Goal: Navigation & Orientation: Find specific page/section

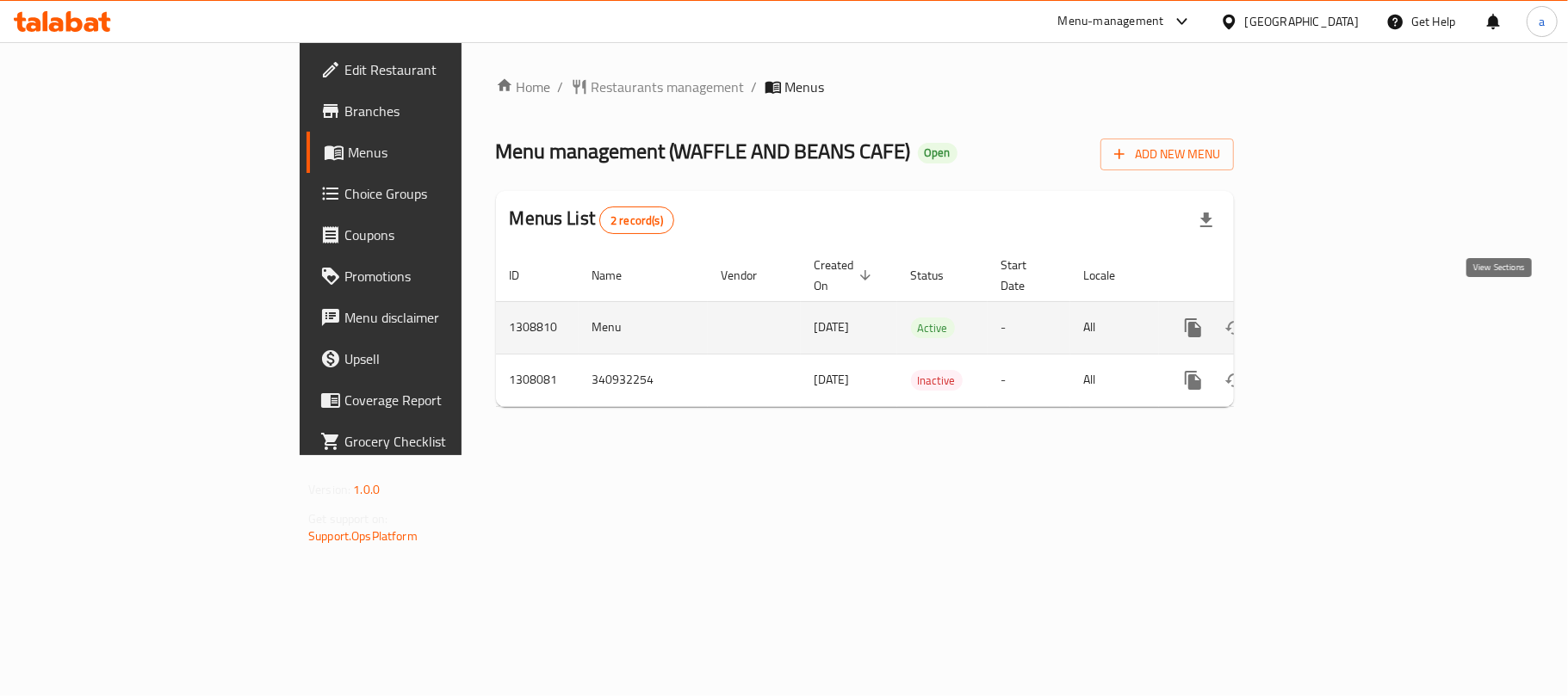
click at [1328, 318] on icon "enhanced table" at bounding box center [1317, 327] width 21 height 21
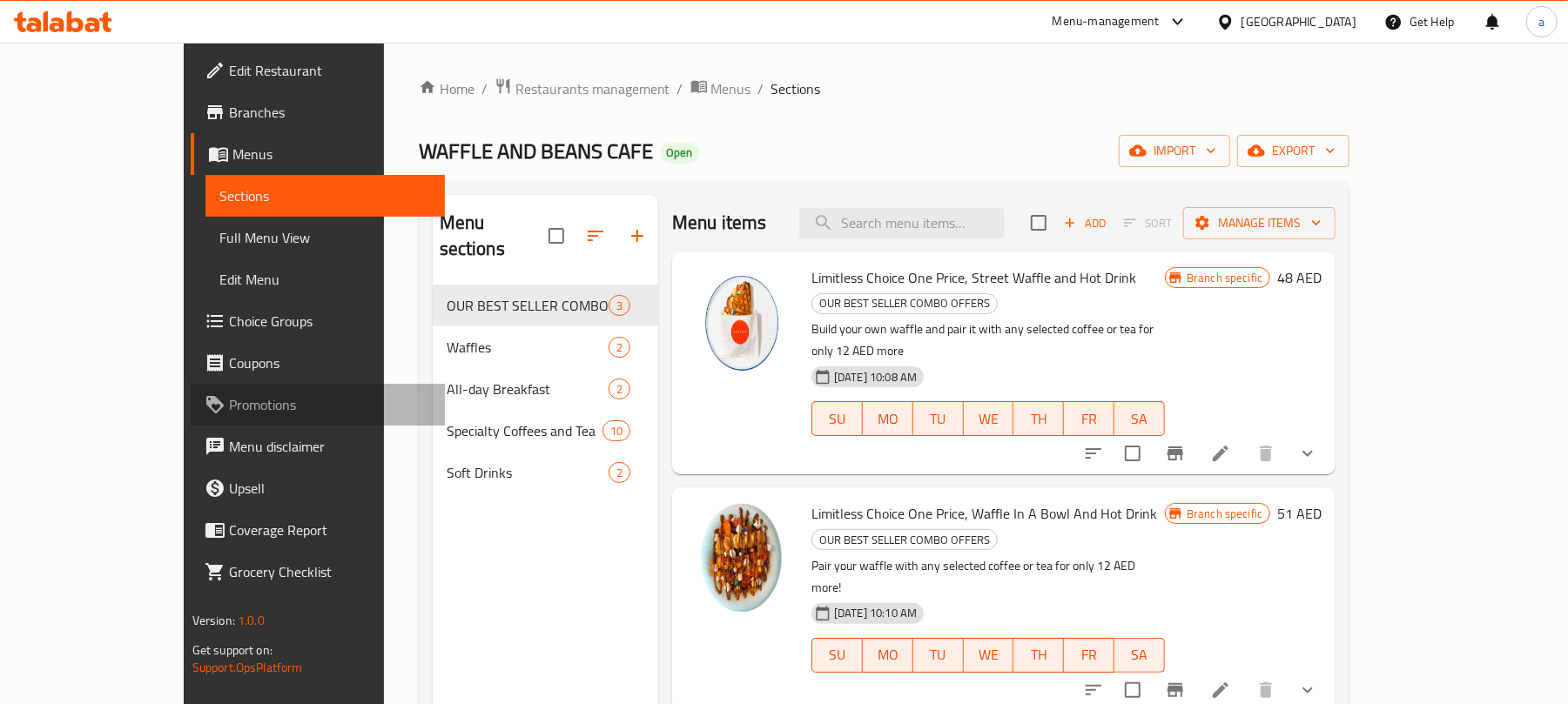
click at [229, 404] on span "Promotions" at bounding box center [330, 405] width 203 height 21
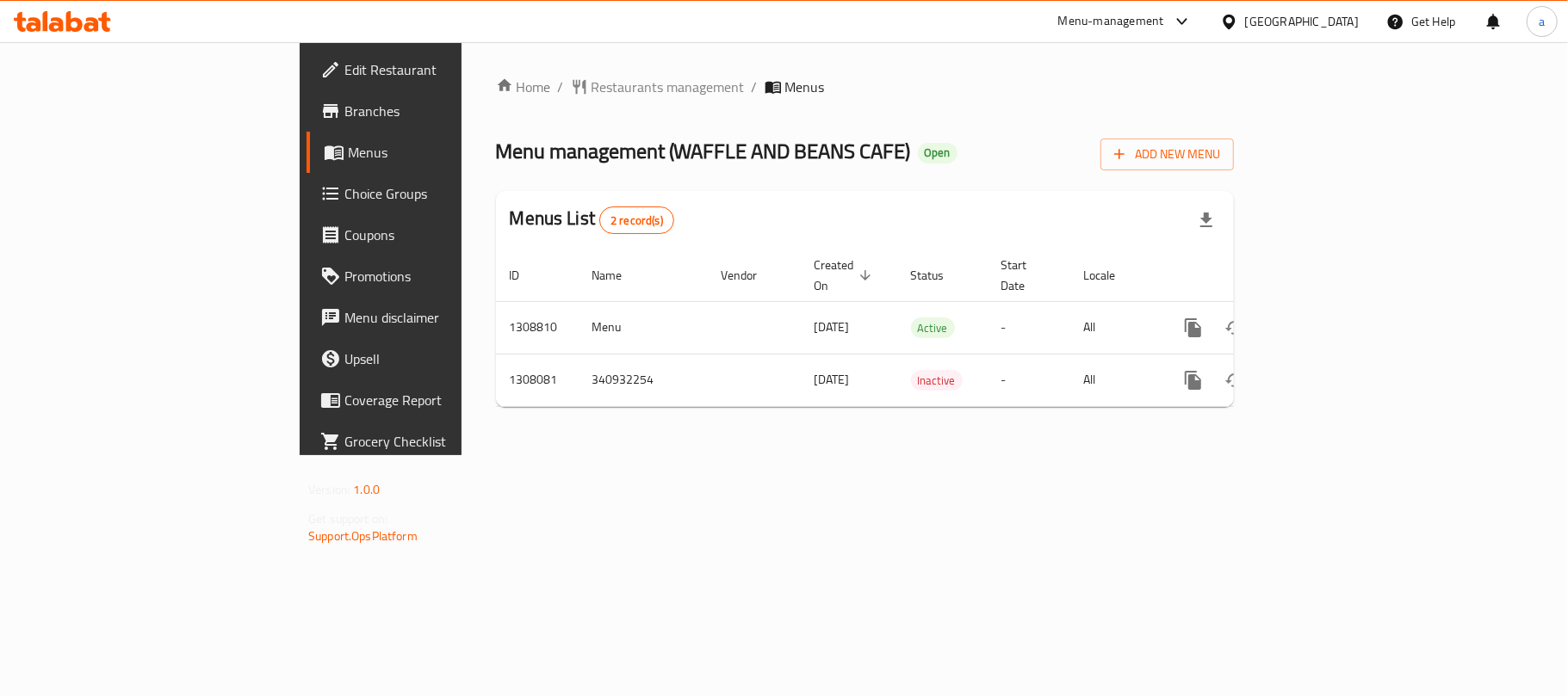
click at [94, 25] on icon at bounding box center [91, 25] width 15 height 15
click at [90, 22] on icon at bounding box center [62, 21] width 97 height 21
click at [1309, 29] on div "[GEOGRAPHIC_DATA]" at bounding box center [1302, 21] width 114 height 19
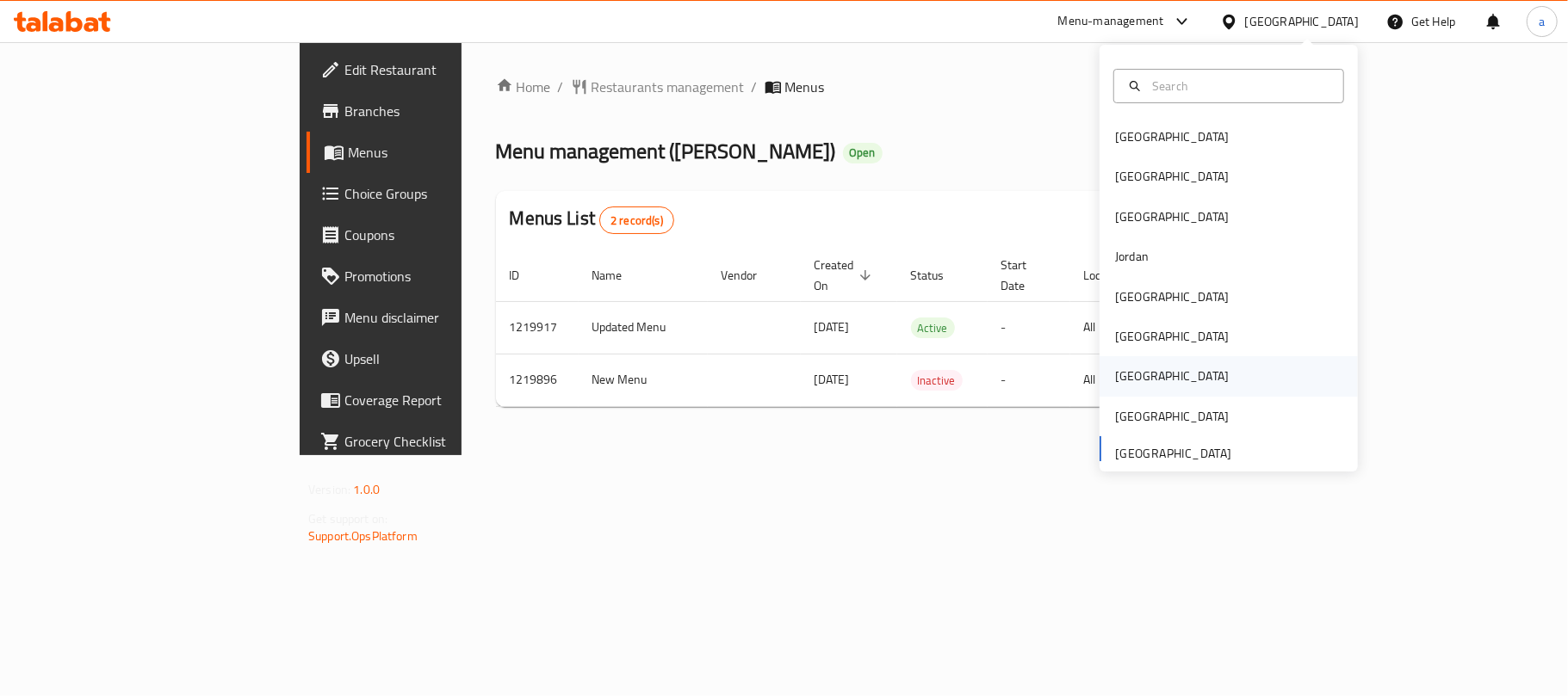
click at [1115, 377] on div "Qatar" at bounding box center [1172, 375] width 114 height 19
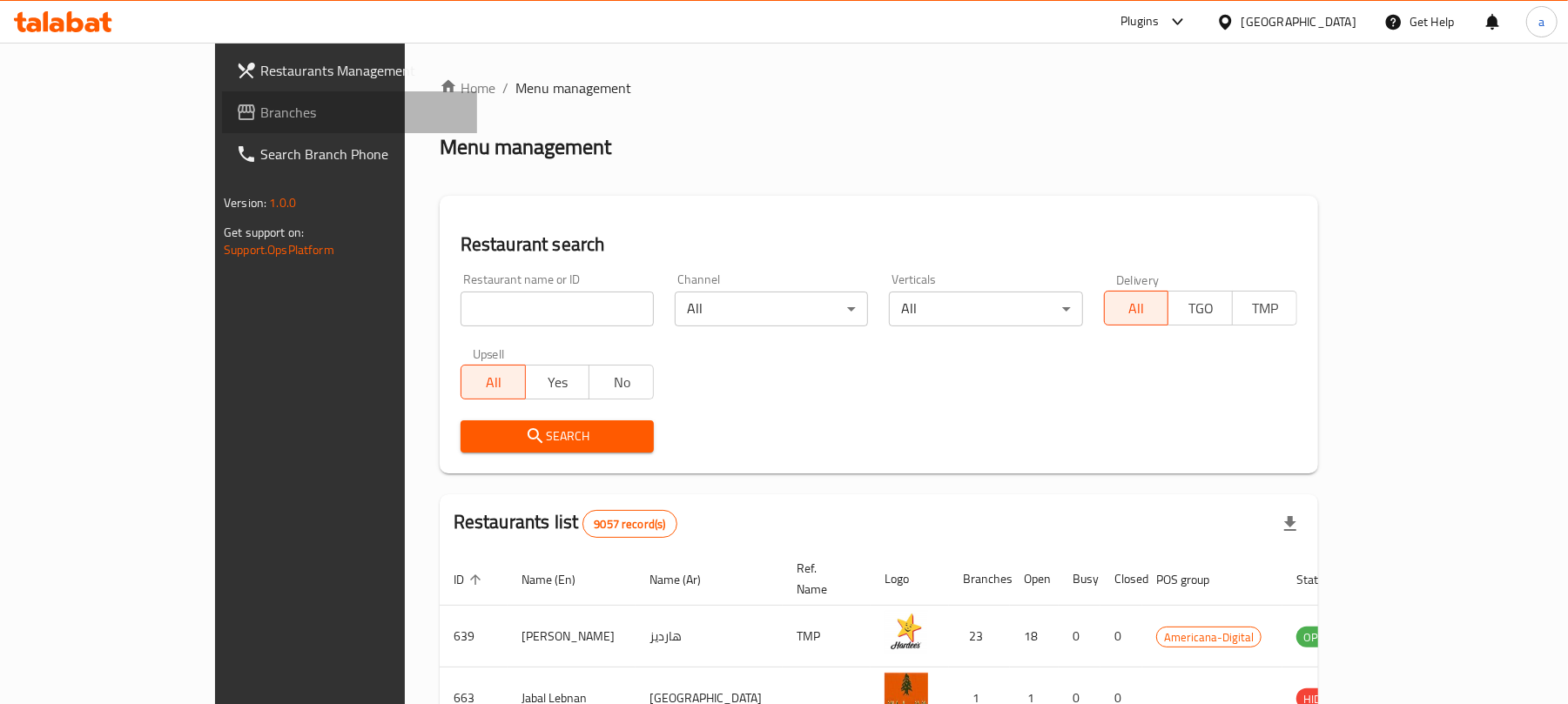
click at [261, 113] on span "Branches" at bounding box center [362, 112] width 203 height 21
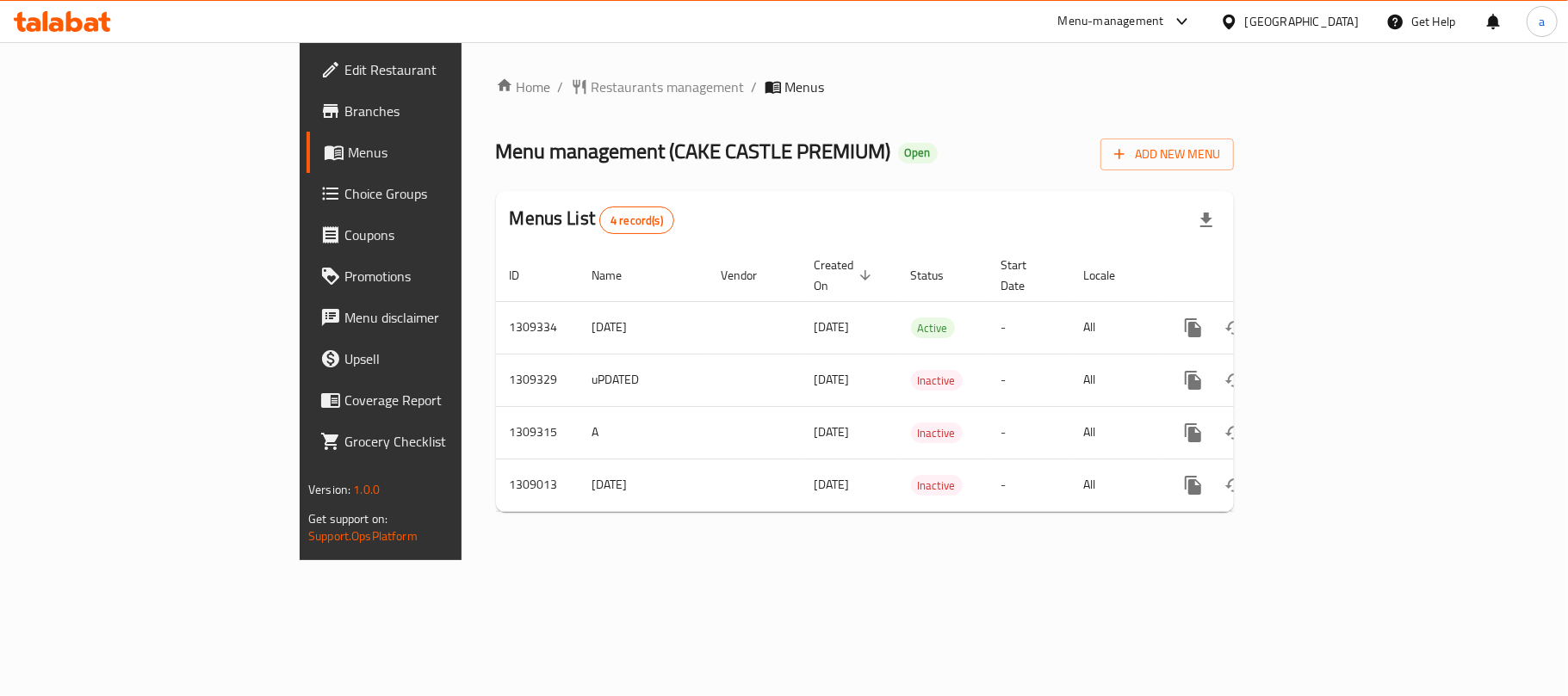
click at [1337, 18] on div "[GEOGRAPHIC_DATA]" at bounding box center [1302, 21] width 114 height 19
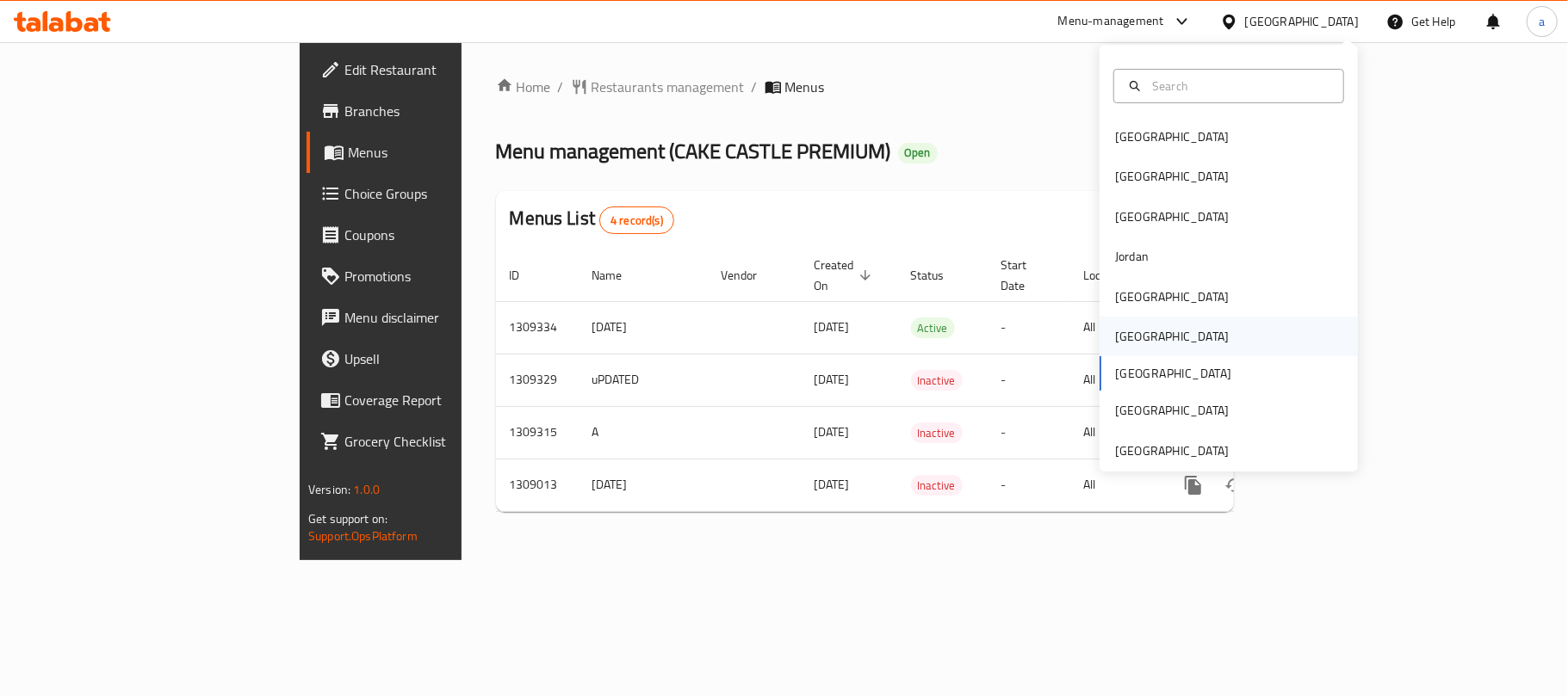
click at [1169, 343] on div "[GEOGRAPHIC_DATA]" at bounding box center [1228, 336] width 258 height 39
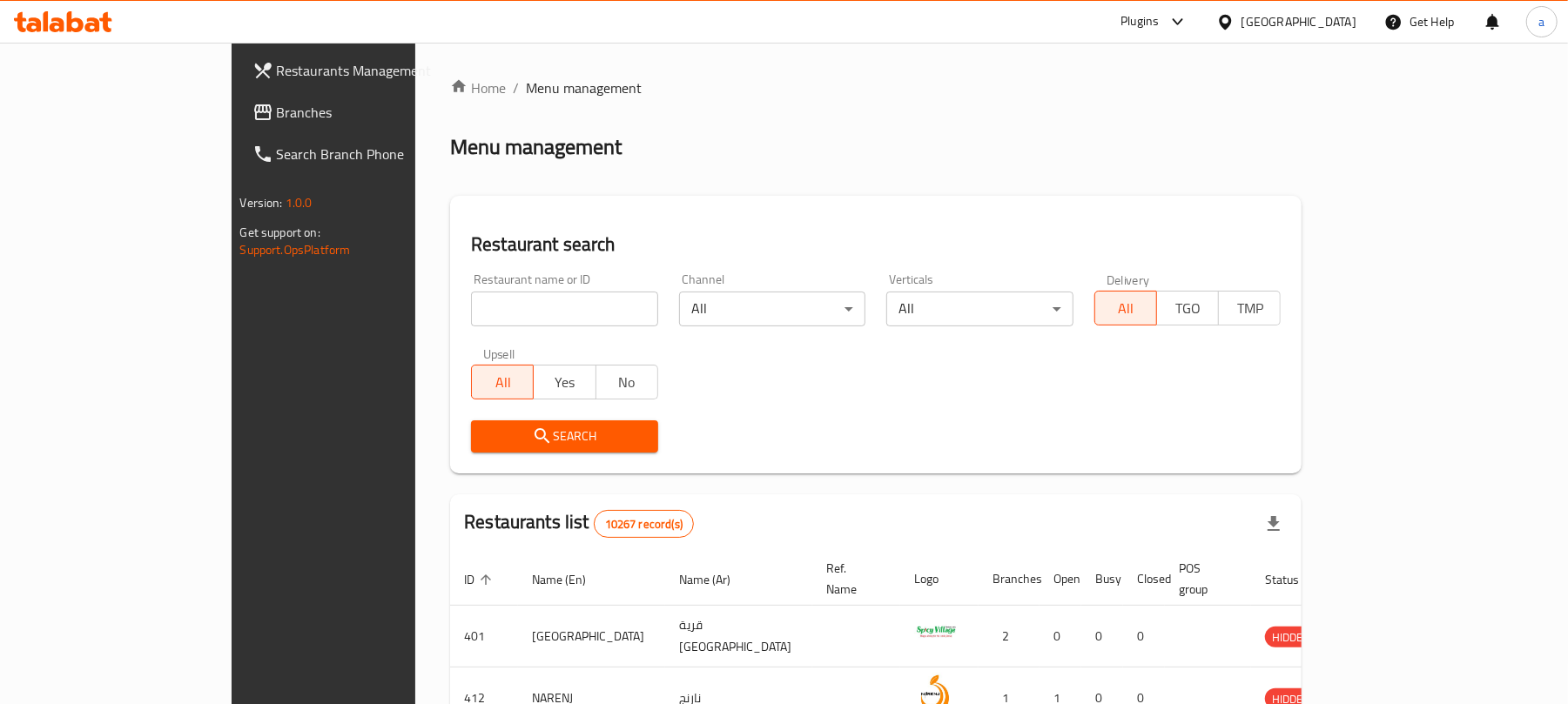
click at [277, 105] on span "Branches" at bounding box center [378, 112] width 203 height 21
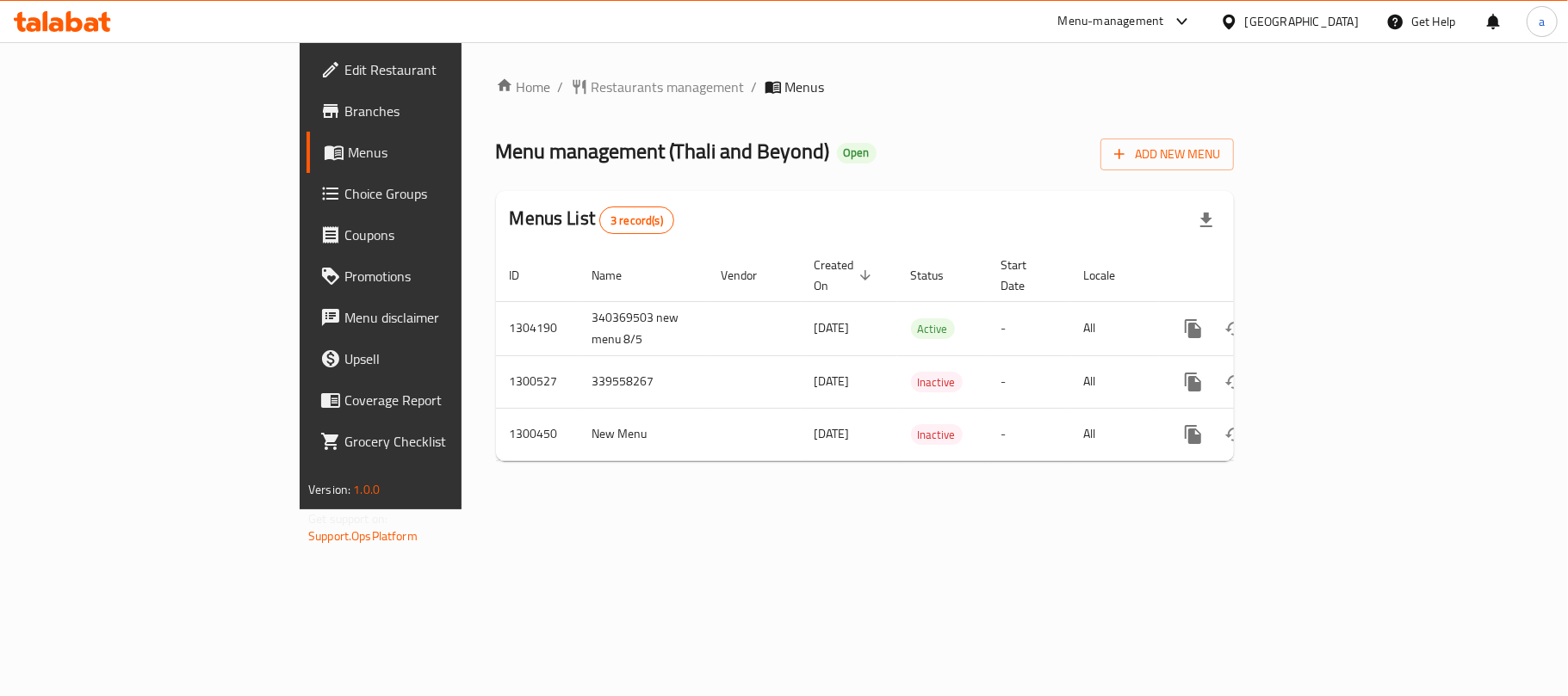
click at [1347, 27] on div "[GEOGRAPHIC_DATA]" at bounding box center [1302, 21] width 114 height 19
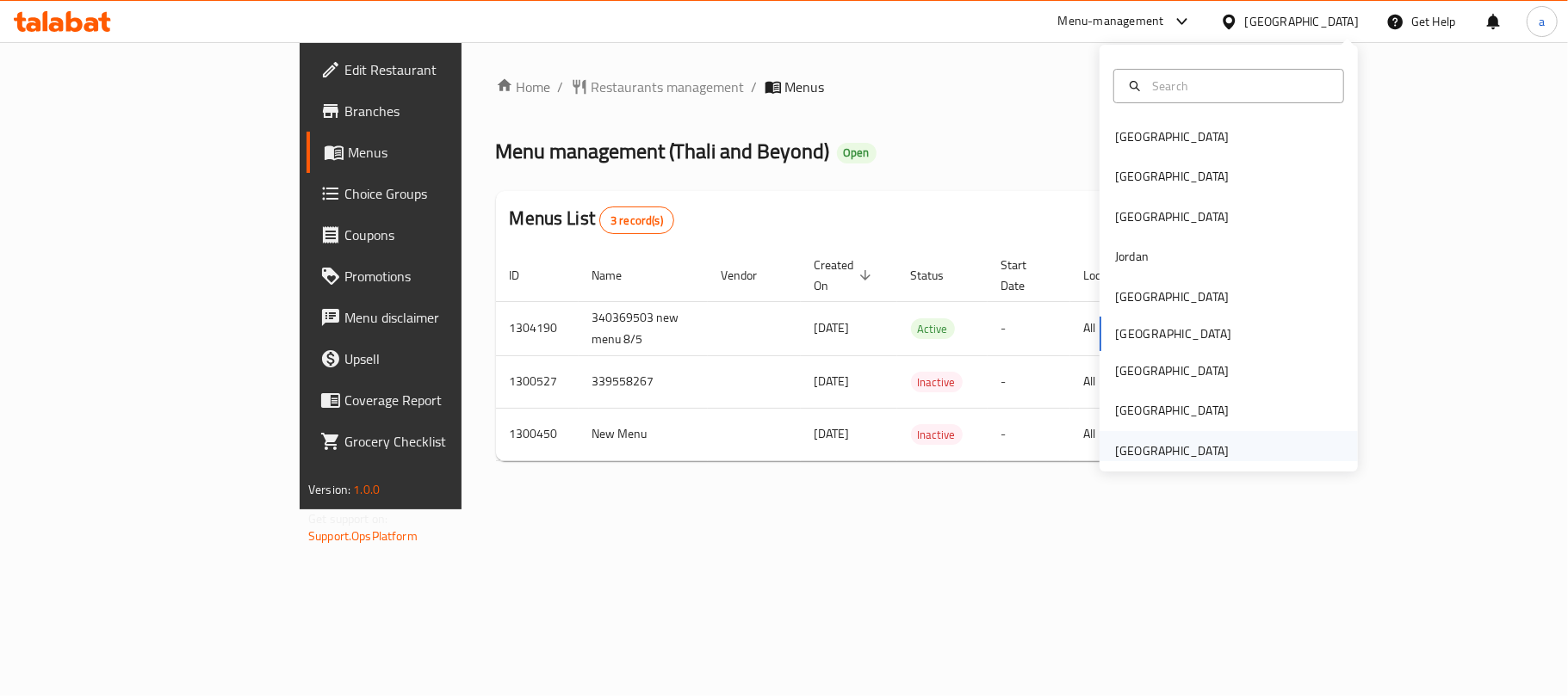
click at [1166, 442] on div "[GEOGRAPHIC_DATA]" at bounding box center [1172, 451] width 114 height 19
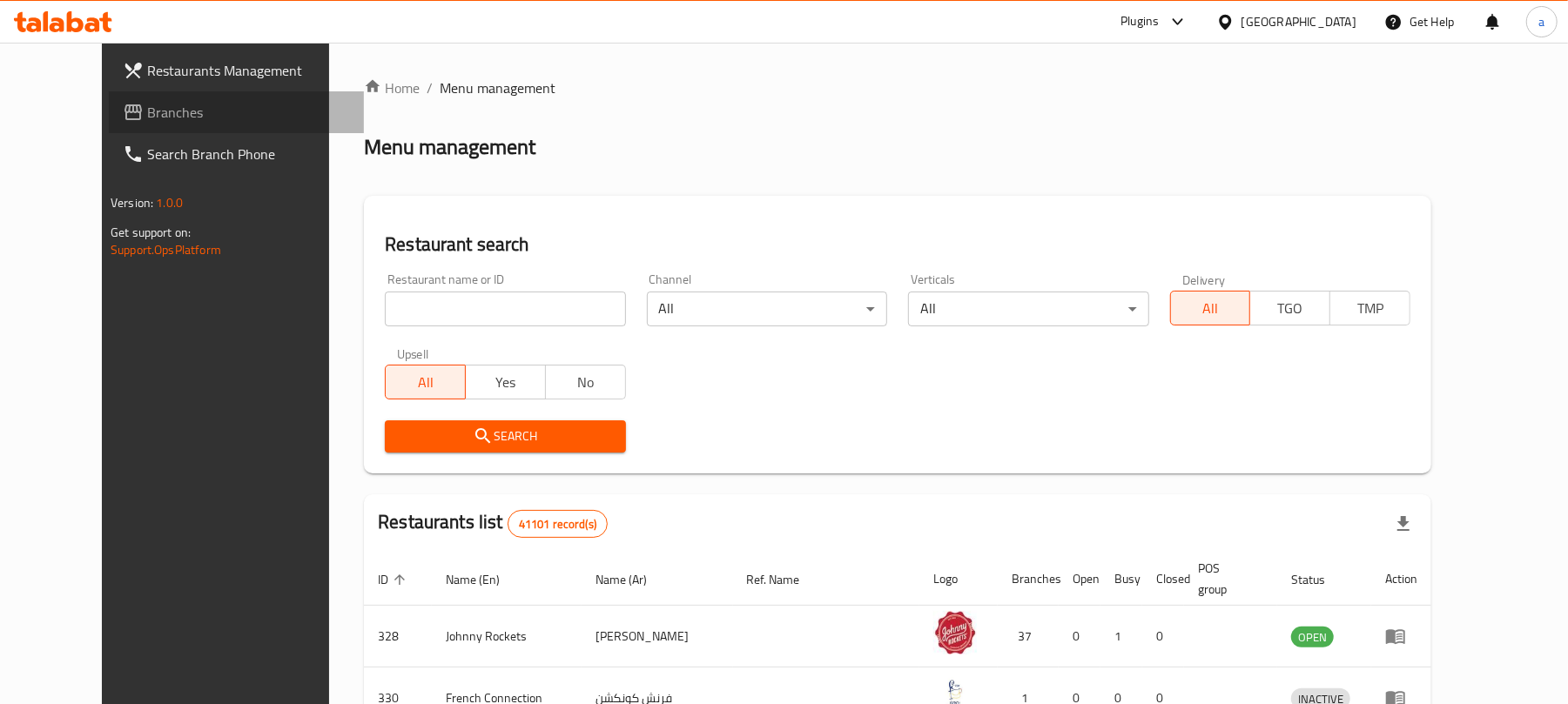
click at [147, 105] on span "Branches" at bounding box center [248, 112] width 203 height 21
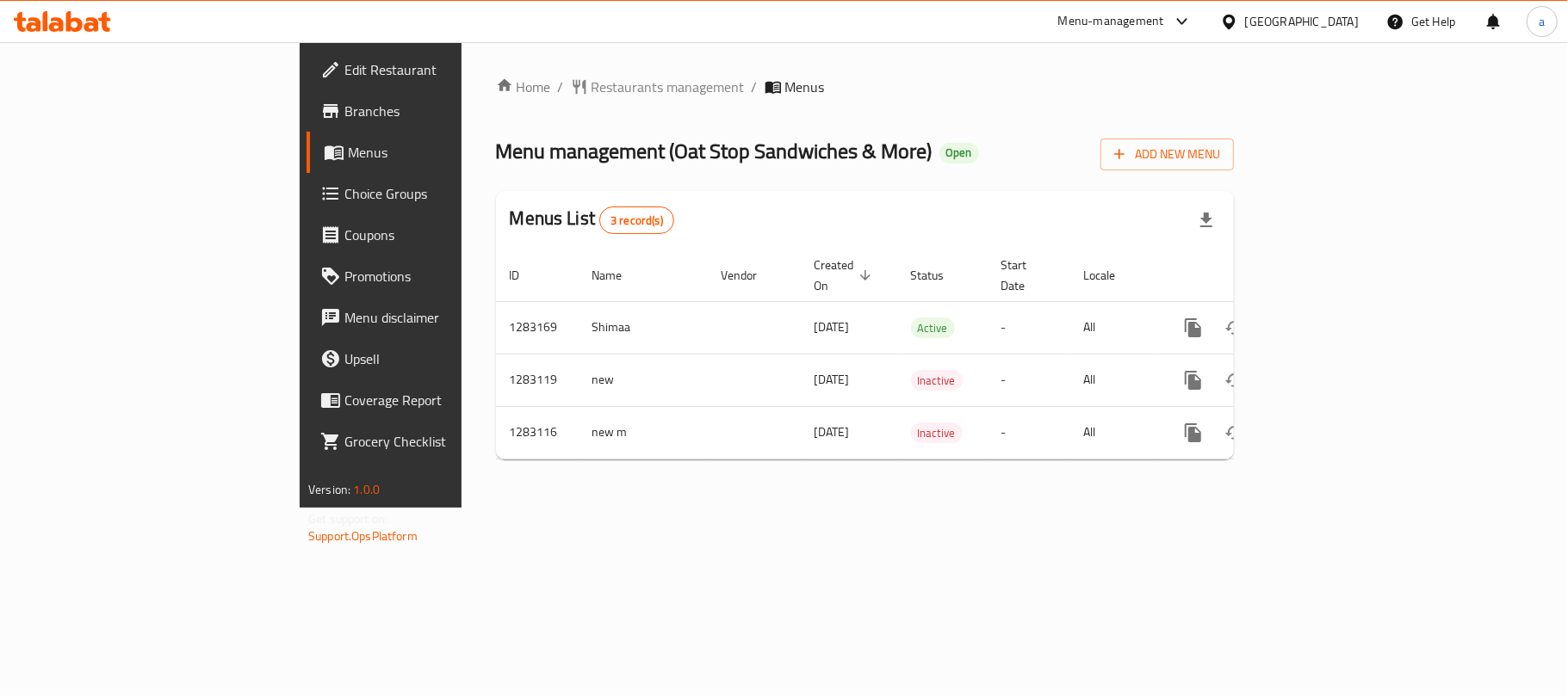
click at [1340, 23] on div "United Arab Emirates" at bounding box center [1302, 21] width 114 height 19
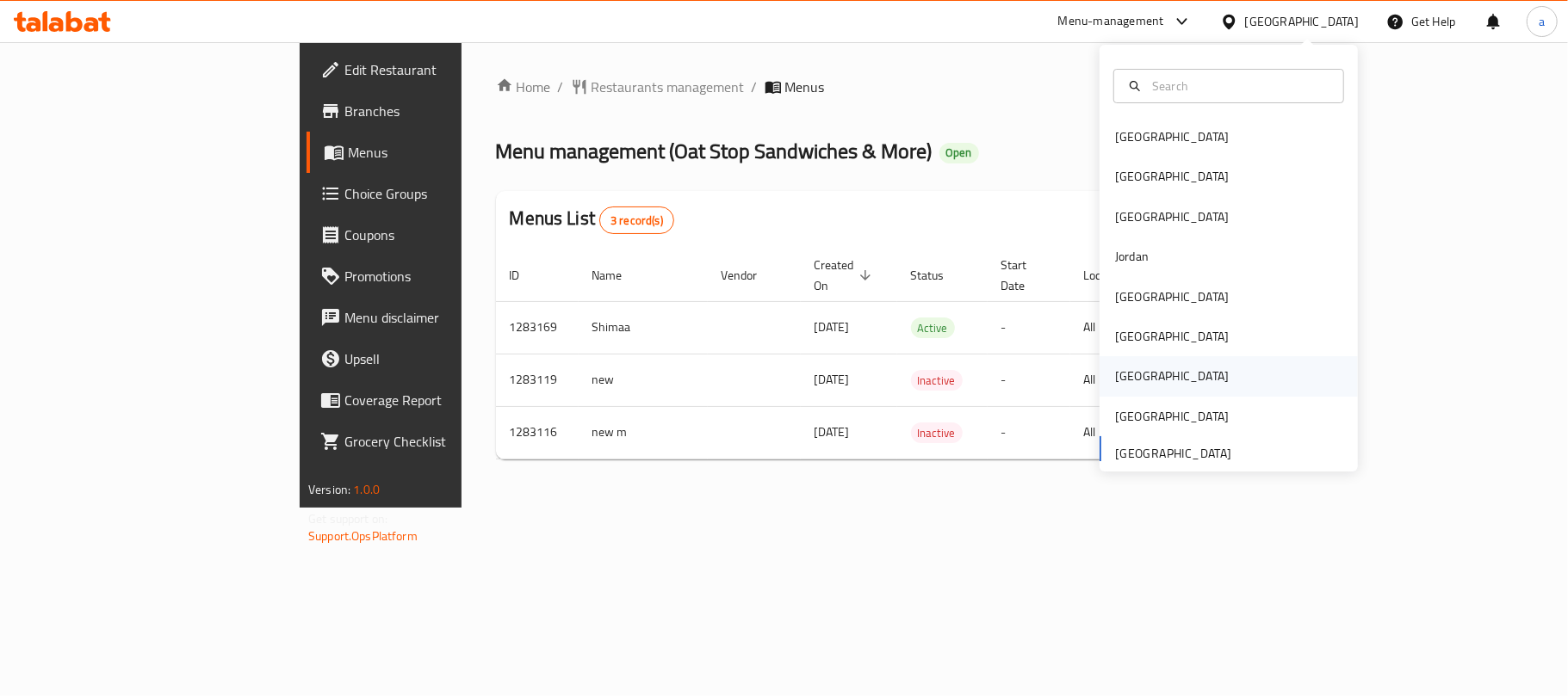
click at [1128, 386] on div "[GEOGRAPHIC_DATA]" at bounding box center [1172, 376] width 141 height 39
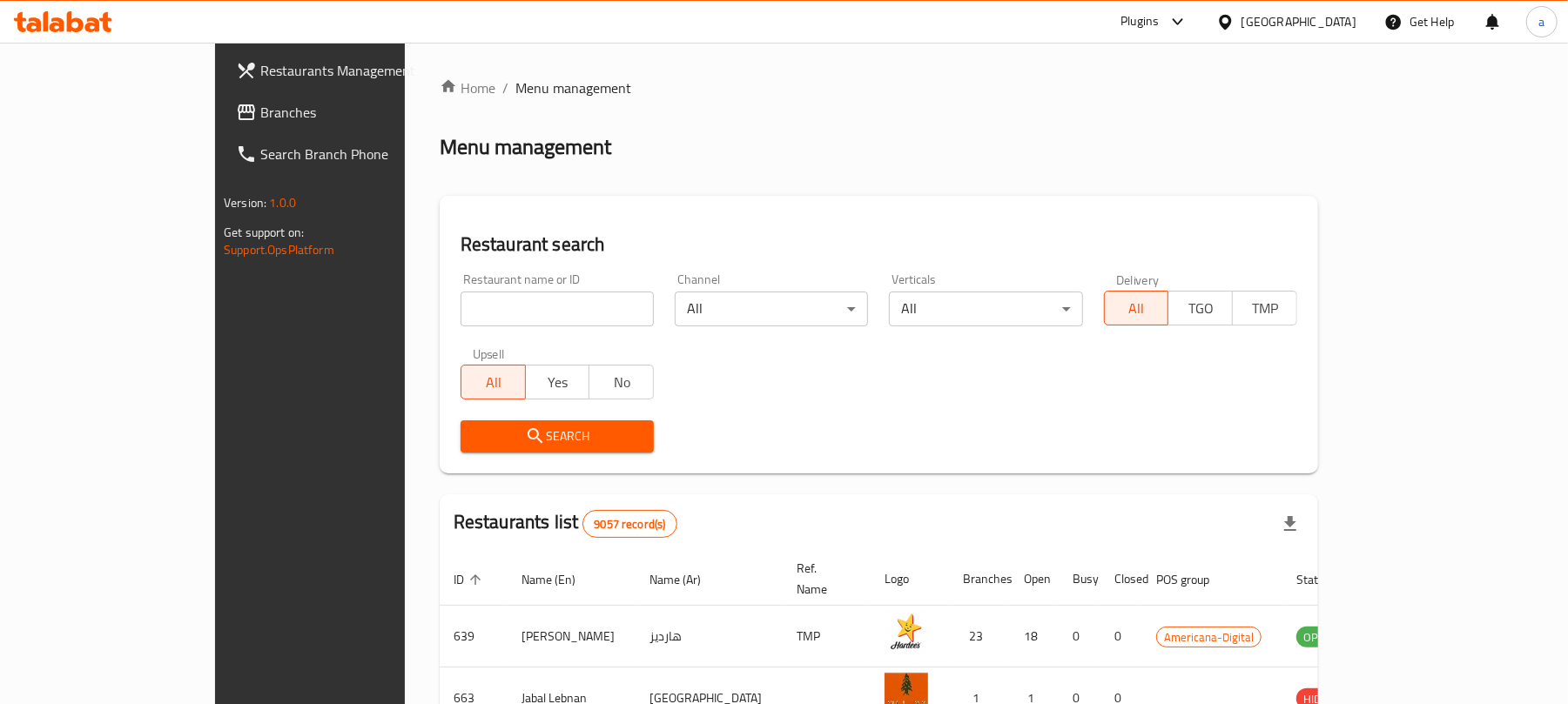
click at [261, 120] on span "Branches" at bounding box center [362, 112] width 203 height 21
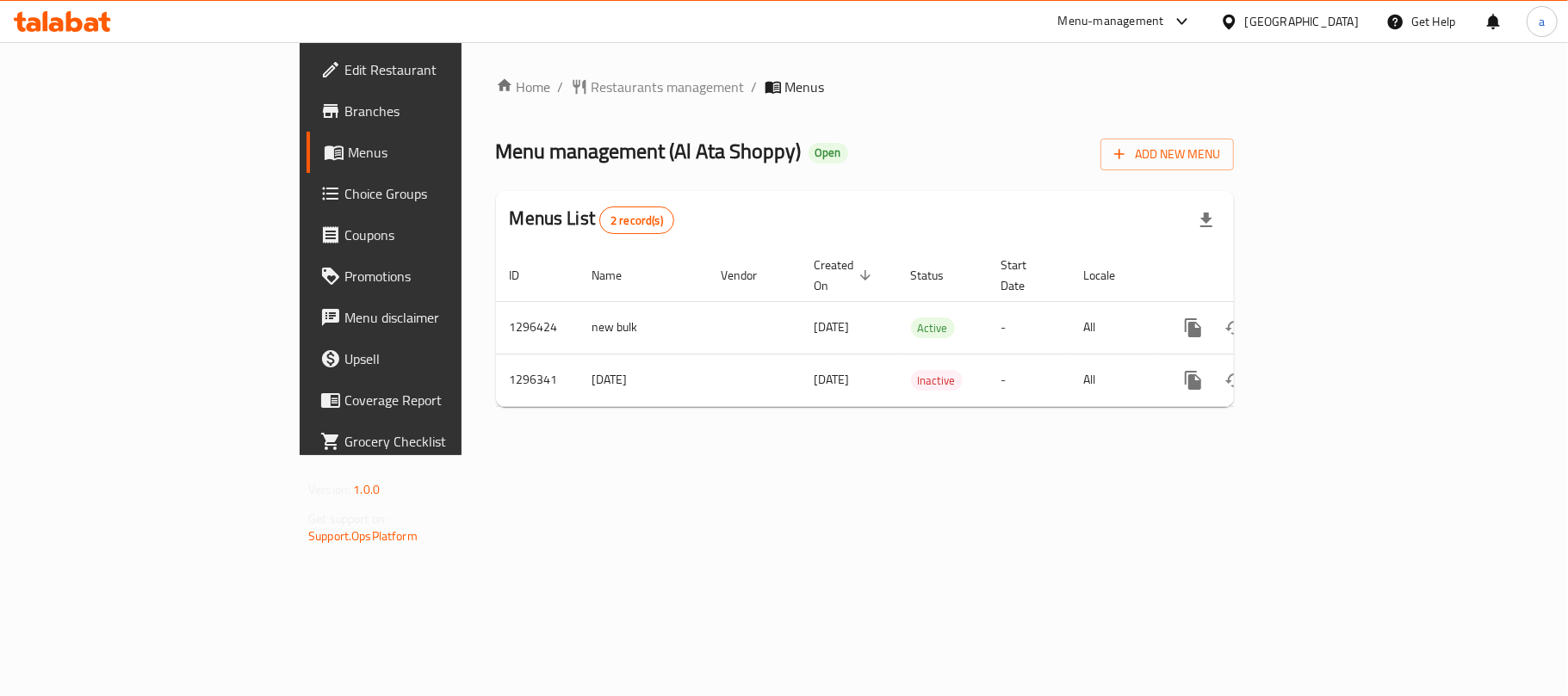
click at [1340, 25] on div "[GEOGRAPHIC_DATA]" at bounding box center [1302, 21] width 114 height 19
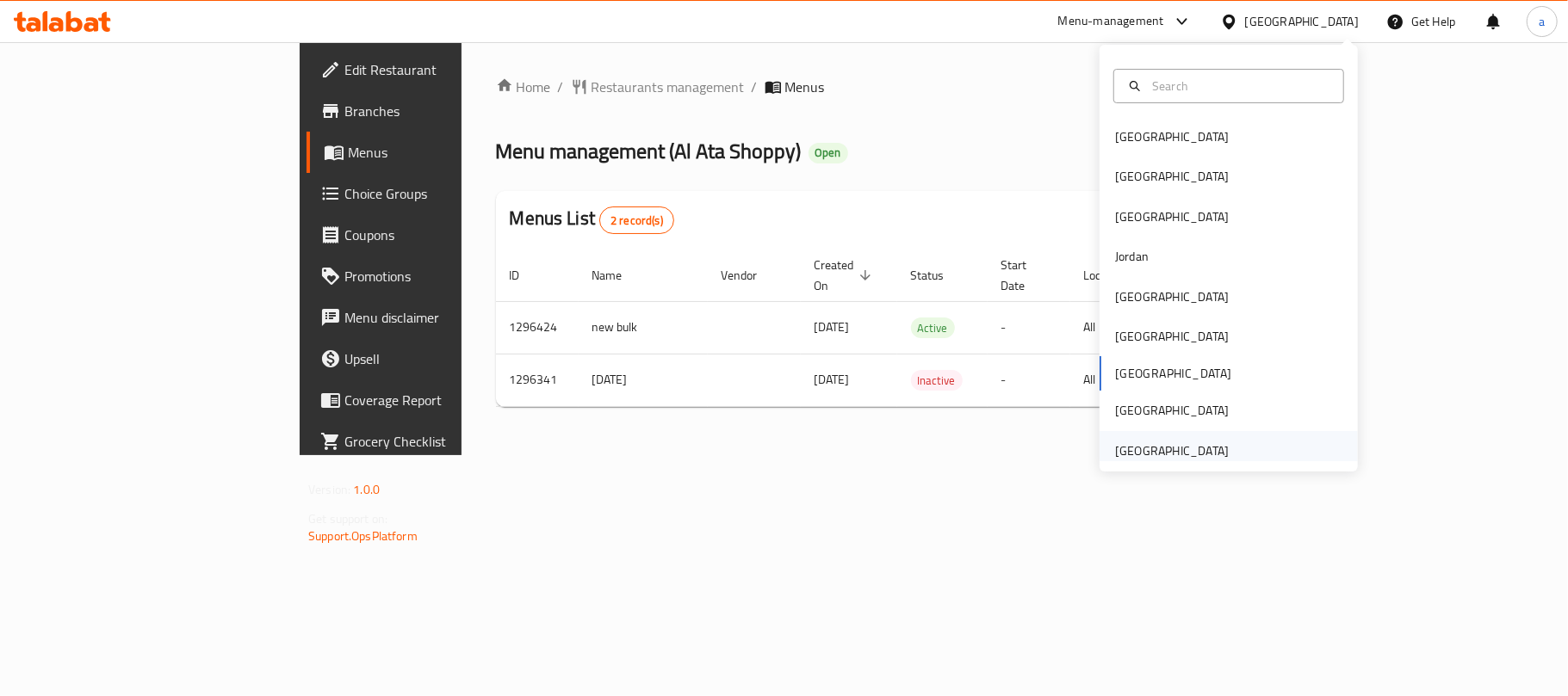
click at [1176, 449] on div "[GEOGRAPHIC_DATA]" at bounding box center [1172, 451] width 114 height 19
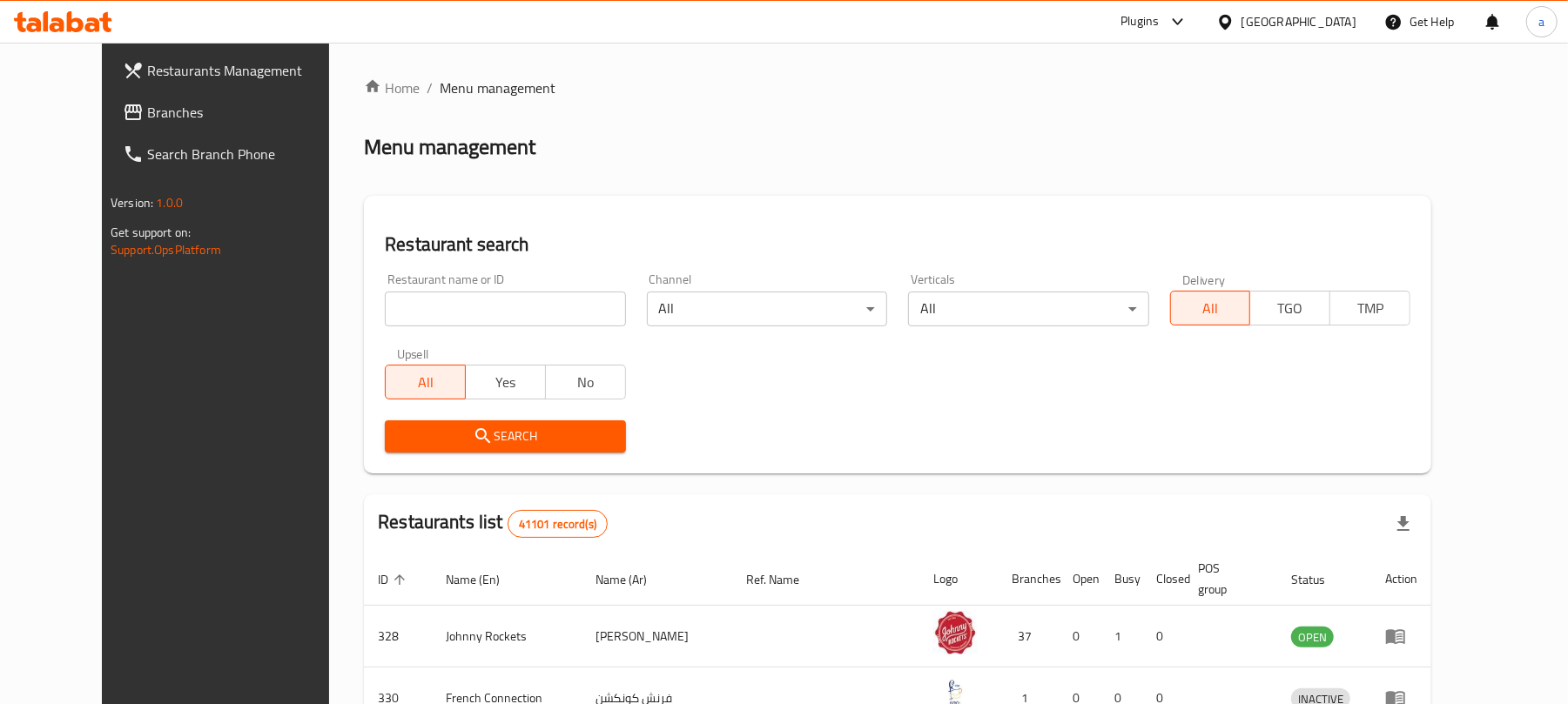
click at [147, 113] on span "Branches" at bounding box center [248, 112] width 203 height 21
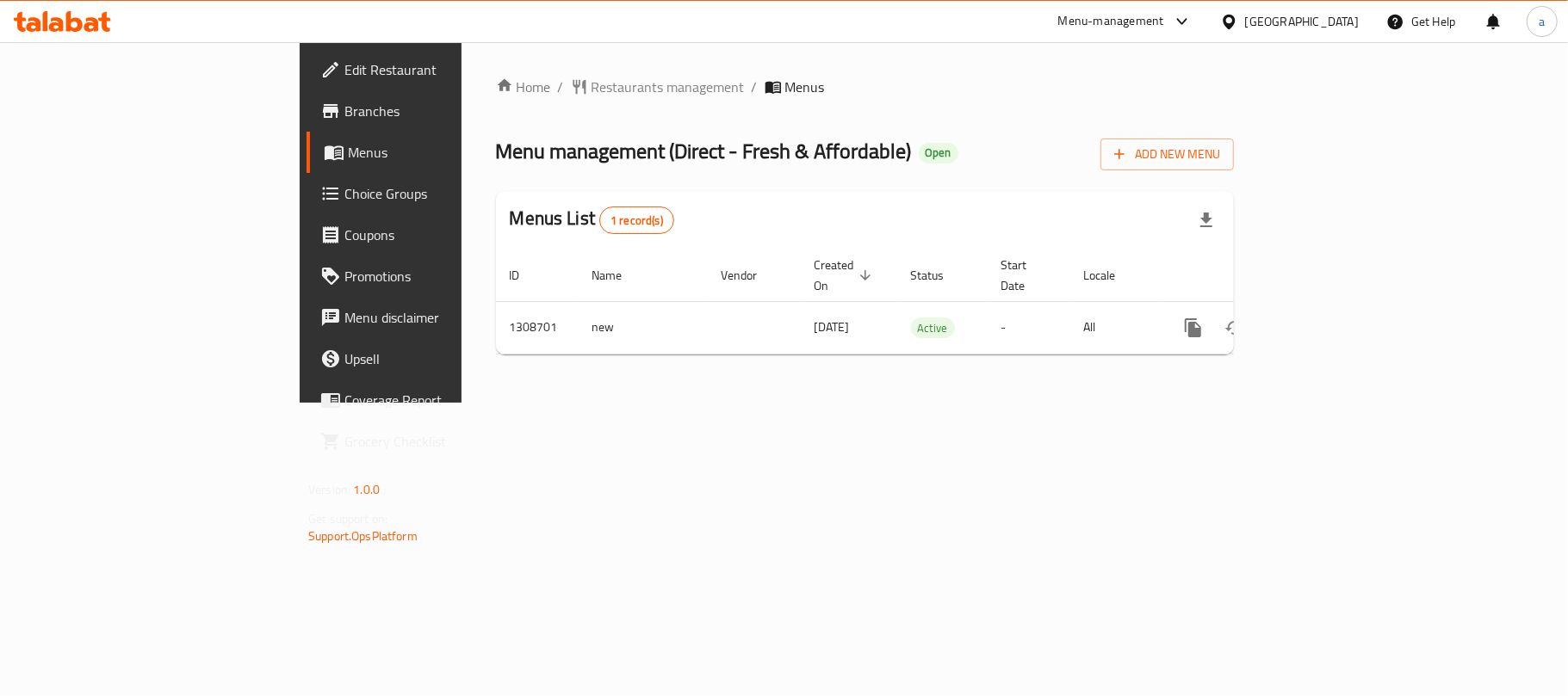
click at [1327, 25] on div "[GEOGRAPHIC_DATA]" at bounding box center [1302, 21] width 114 height 19
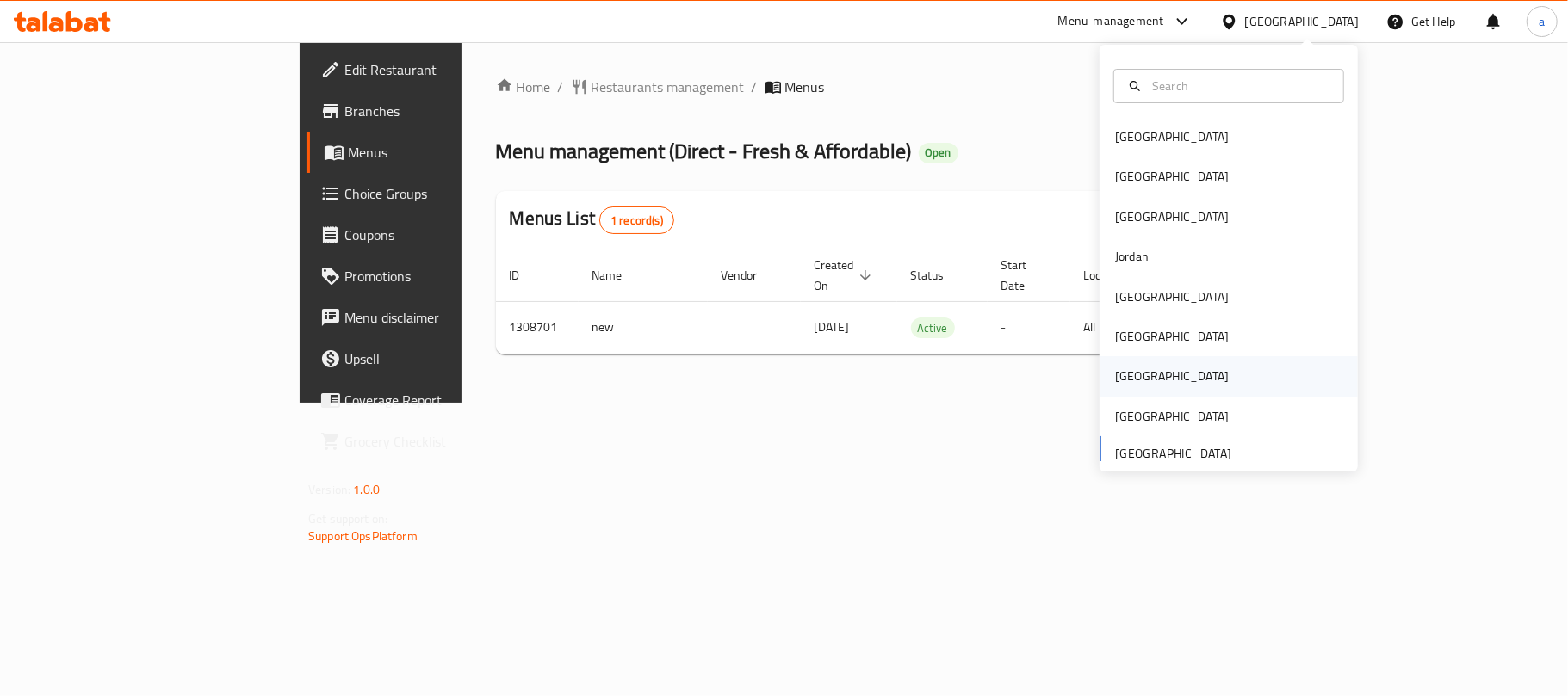
click at [1134, 373] on div "[GEOGRAPHIC_DATA]" at bounding box center [1172, 376] width 141 height 39
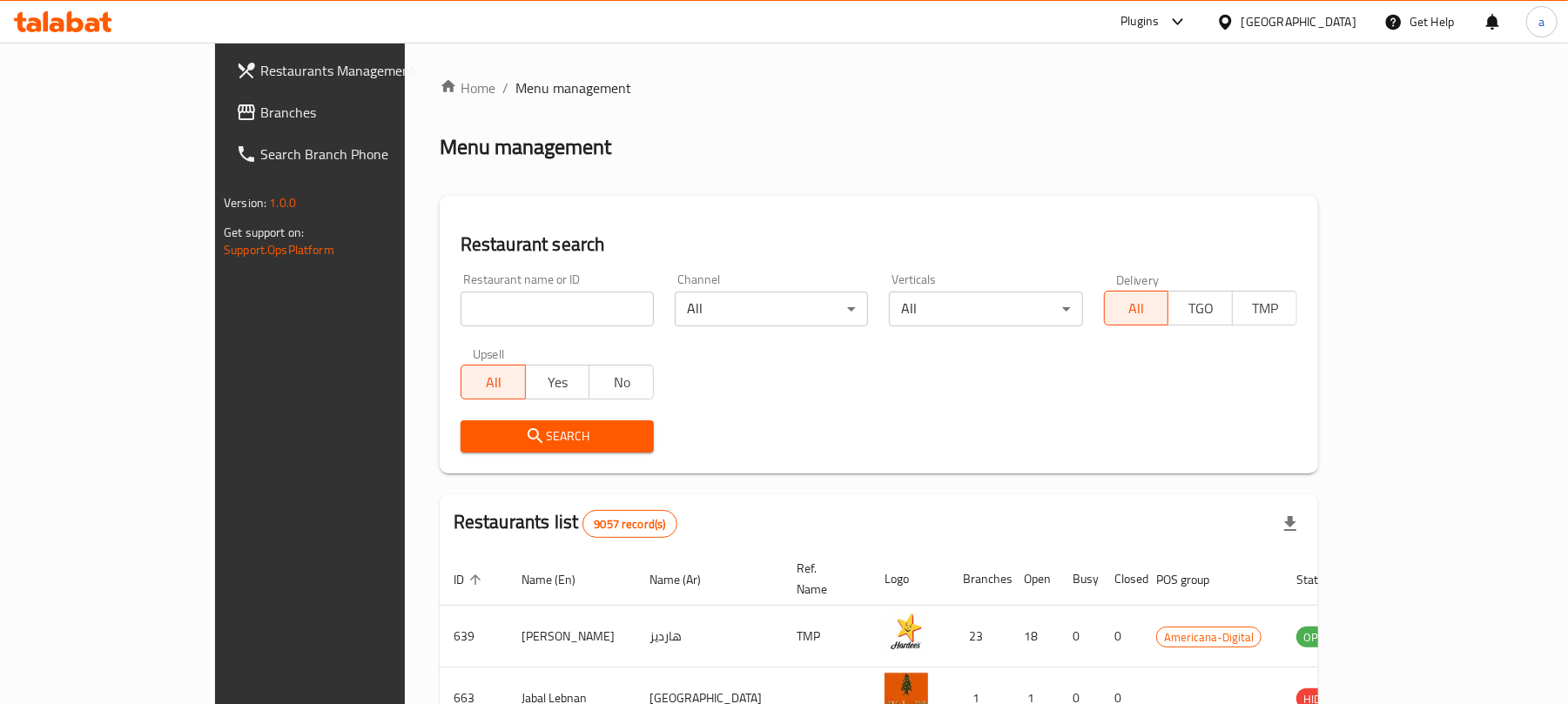
click at [261, 112] on span "Branches" at bounding box center [362, 112] width 203 height 21
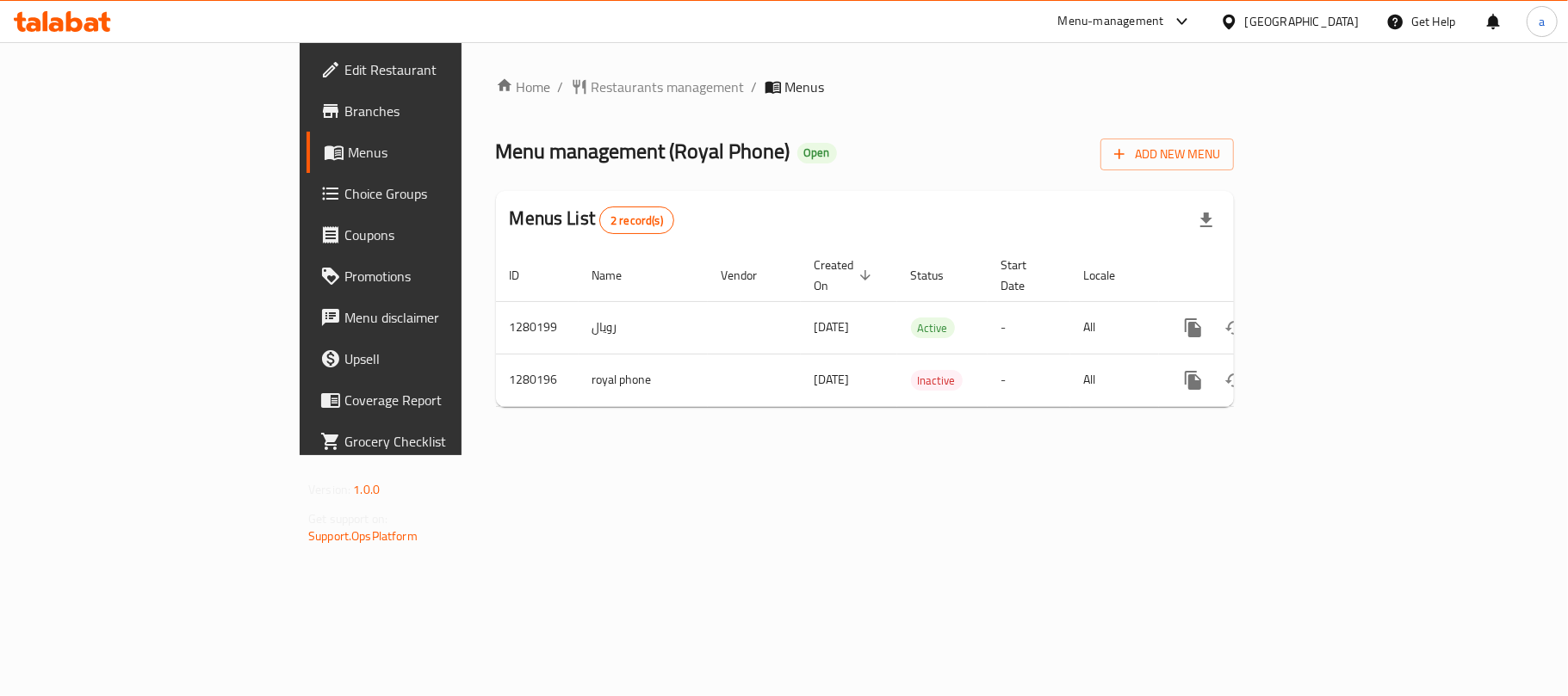
click at [79, 25] on icon at bounding box center [75, 21] width 17 height 21
click at [1337, 23] on div "[GEOGRAPHIC_DATA]" at bounding box center [1302, 21] width 114 height 19
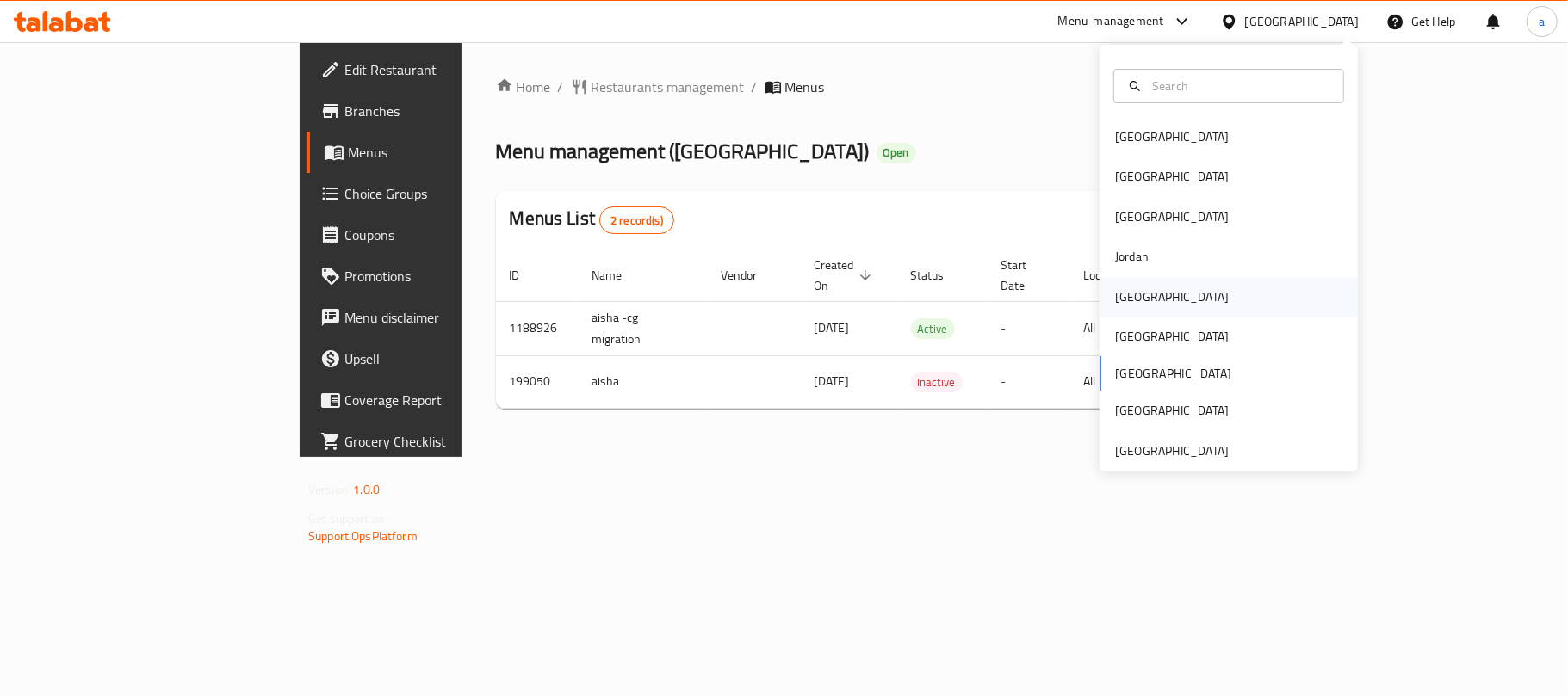
click at [1169, 286] on div "[GEOGRAPHIC_DATA]" at bounding box center [1228, 297] width 258 height 39
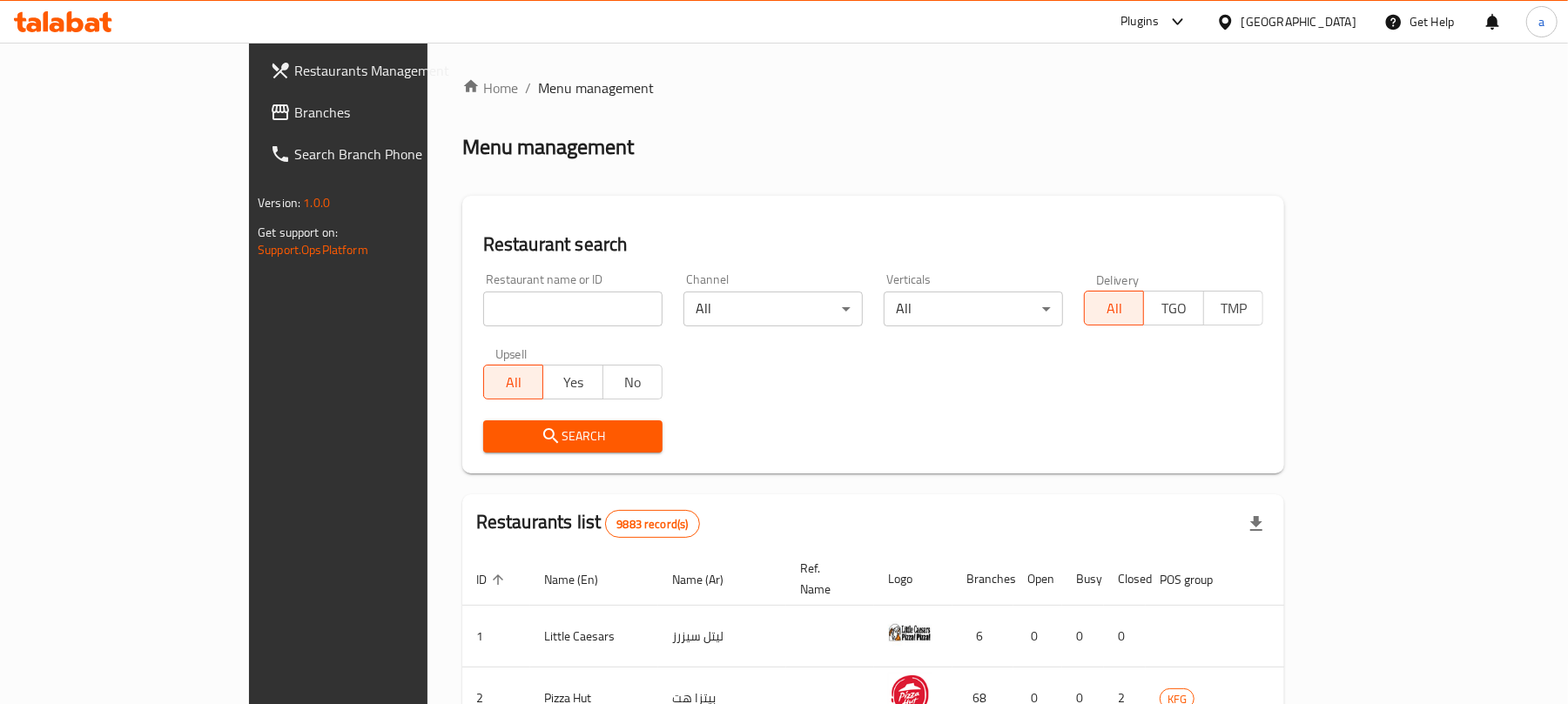
click at [294, 102] on span "Branches" at bounding box center [395, 112] width 203 height 21
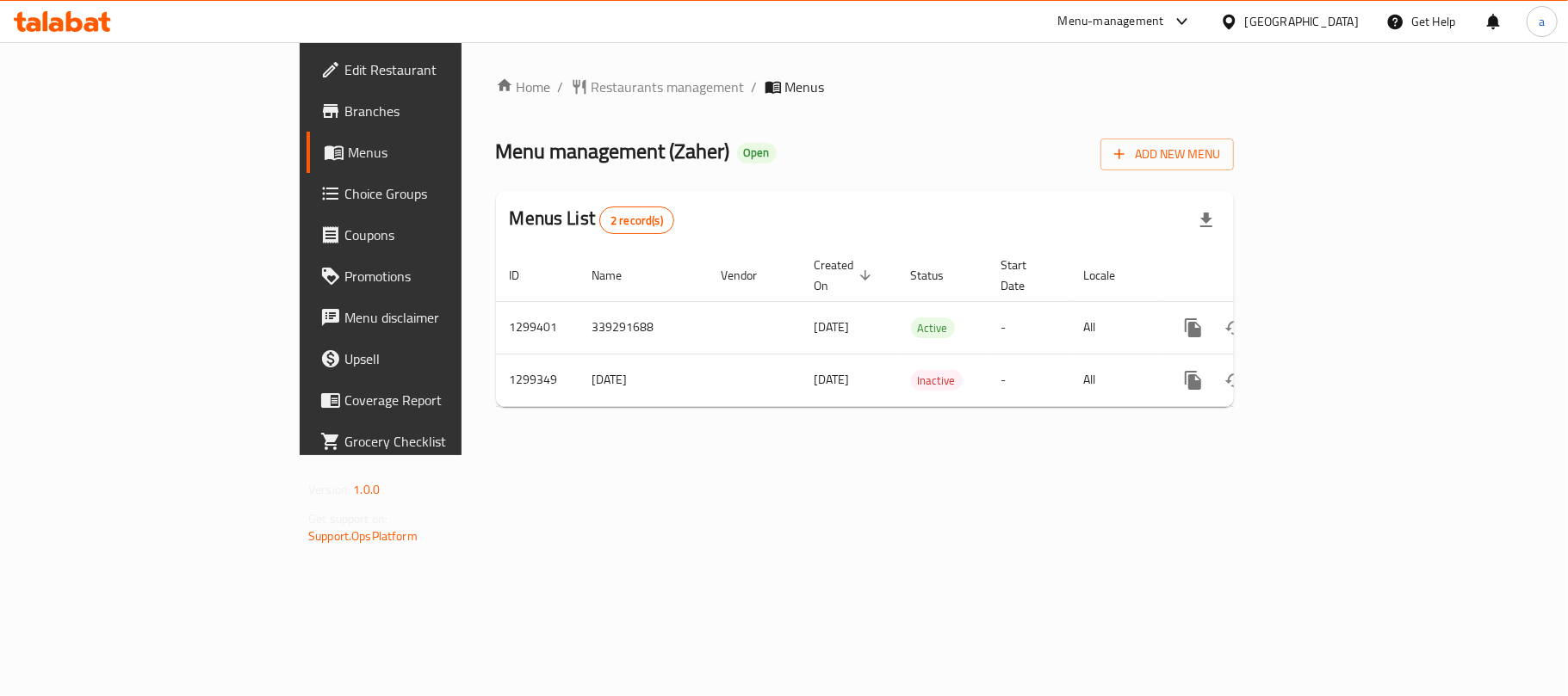
click at [1326, 11] on div "[GEOGRAPHIC_DATA]" at bounding box center [1289, 22] width 166 height 41
click at [1343, 19] on div "[GEOGRAPHIC_DATA]" at bounding box center [1302, 21] width 114 height 19
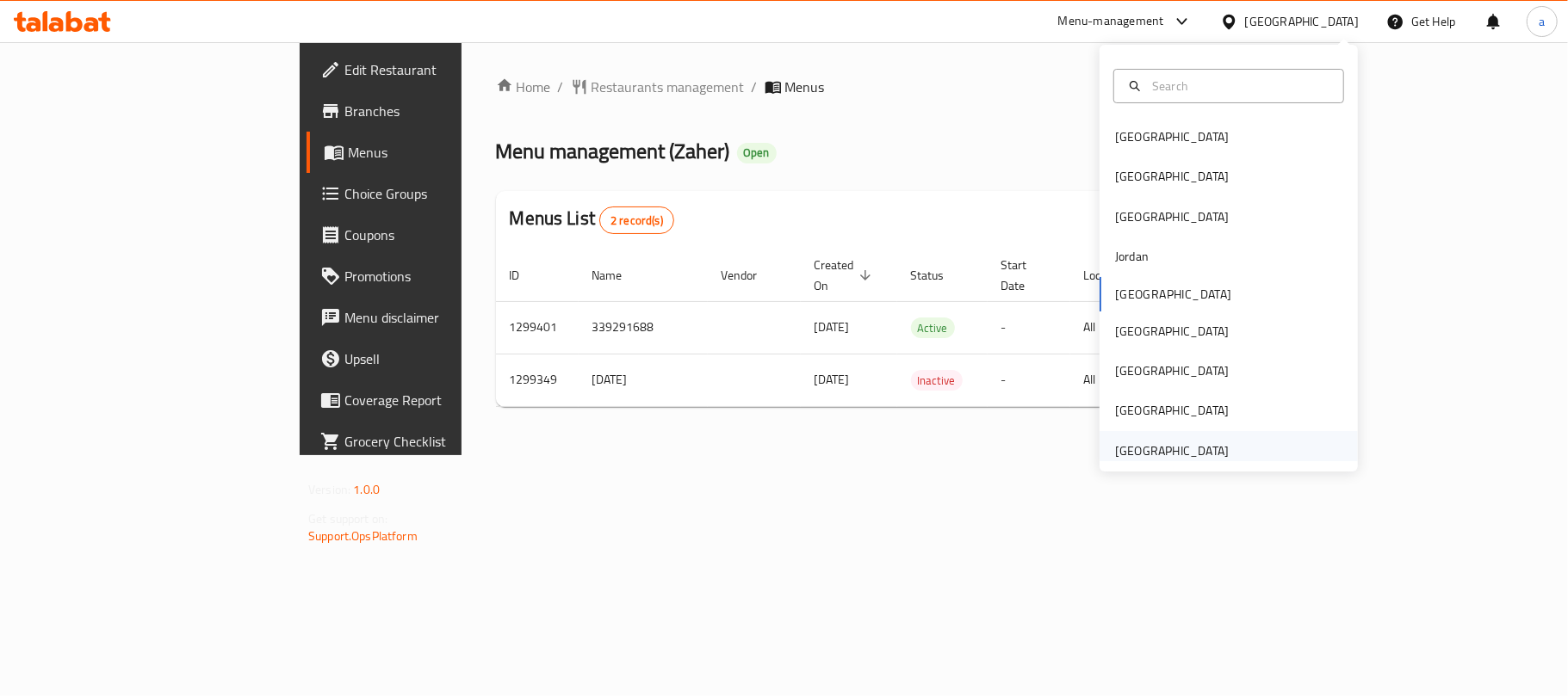
click at [1189, 458] on div "[GEOGRAPHIC_DATA]" at bounding box center [1172, 451] width 114 height 19
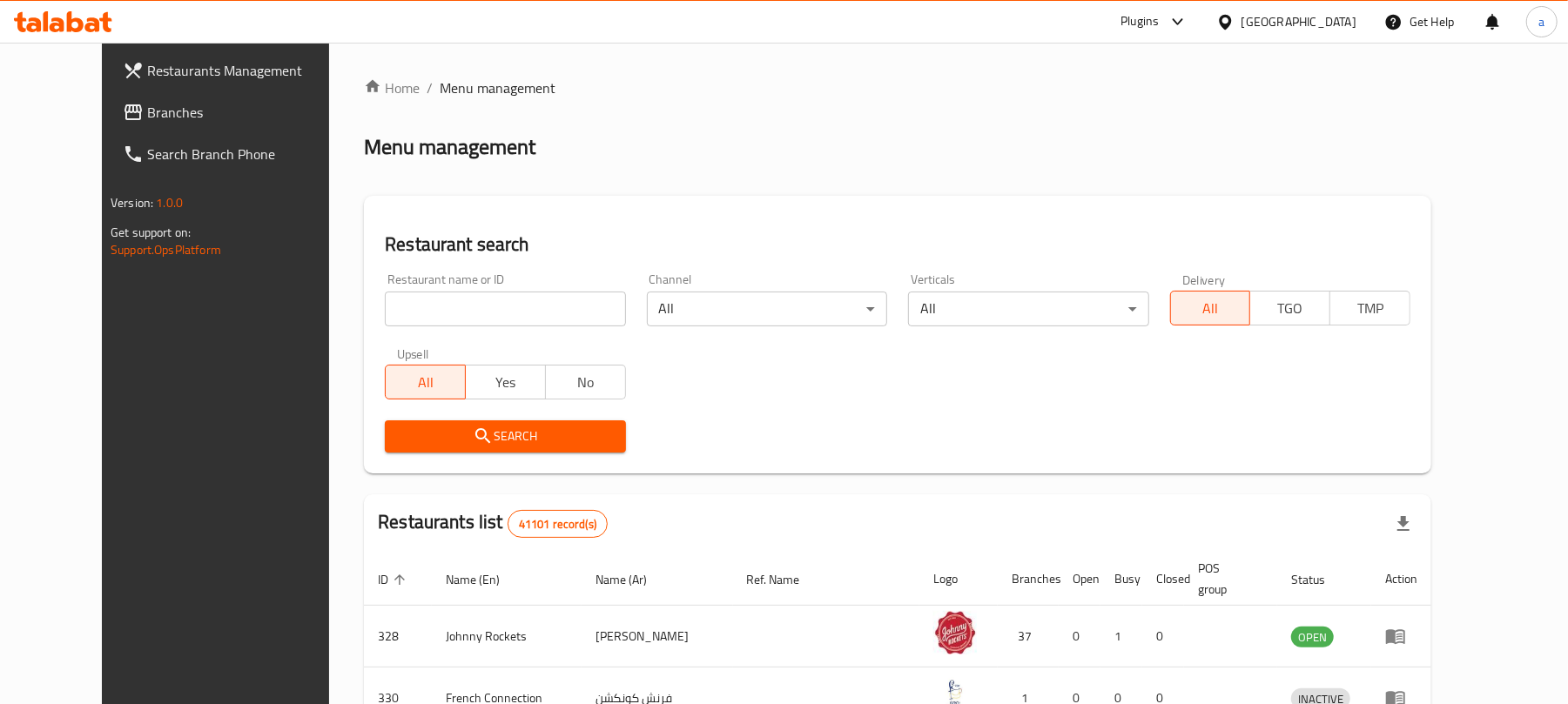
click at [147, 109] on span "Branches" at bounding box center [248, 112] width 203 height 21
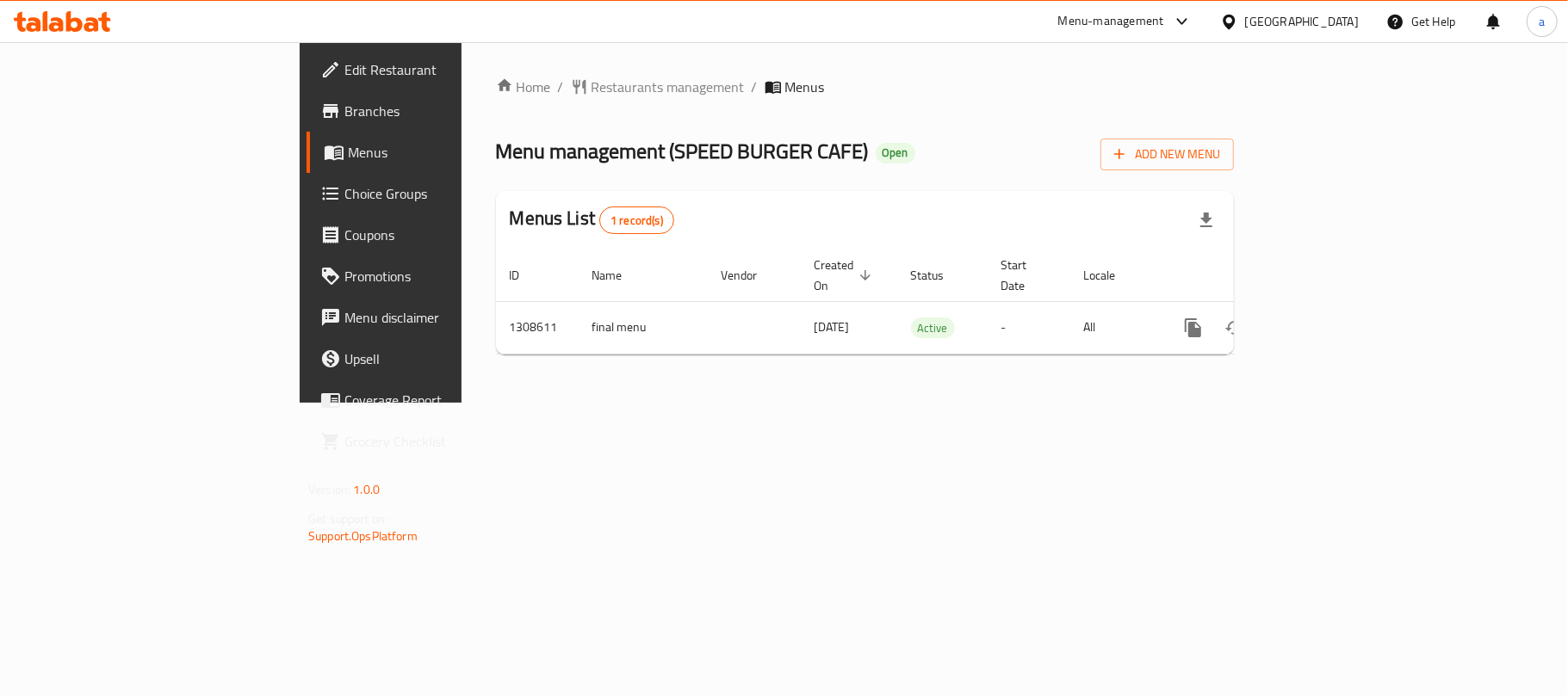
click at [1316, 25] on div "United Arab Emirates" at bounding box center [1302, 21] width 114 height 19
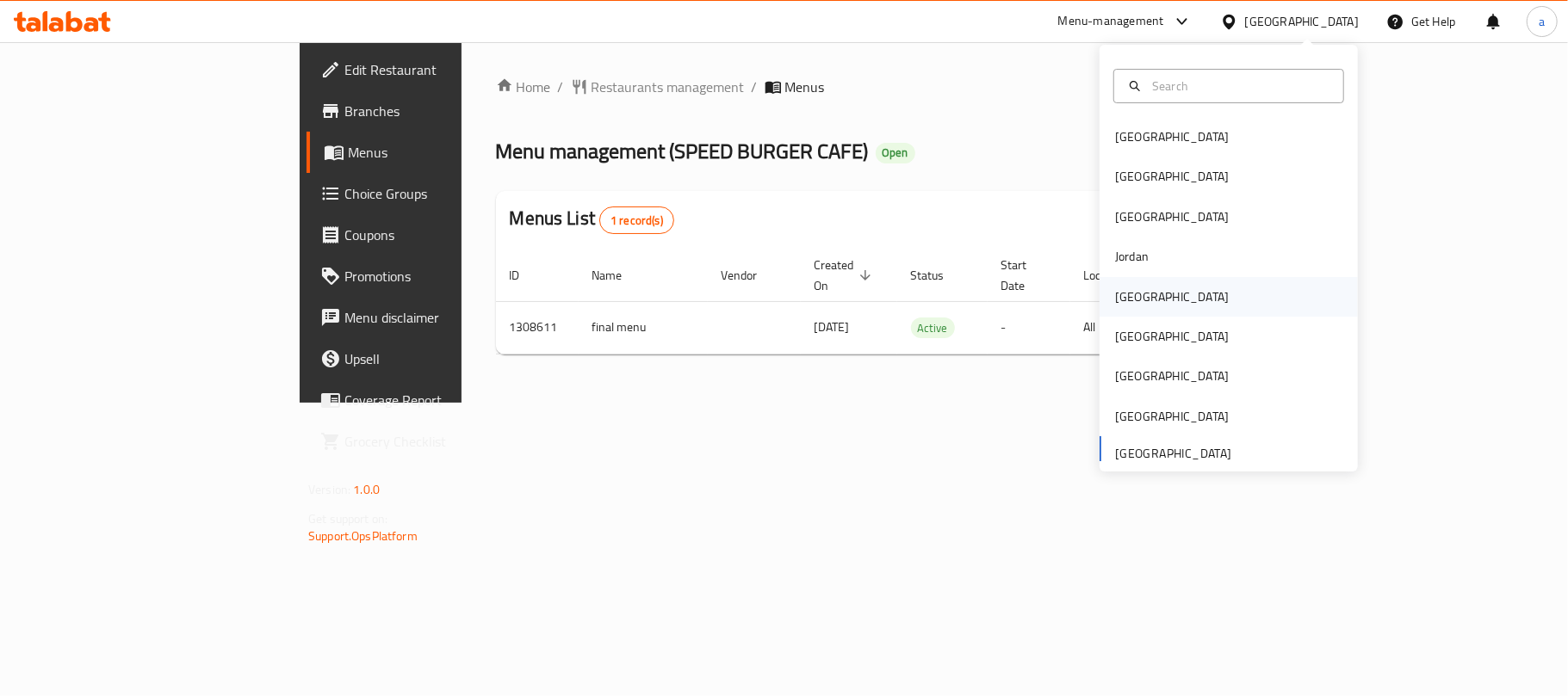
click at [1142, 289] on div "[GEOGRAPHIC_DATA]" at bounding box center [1172, 297] width 141 height 39
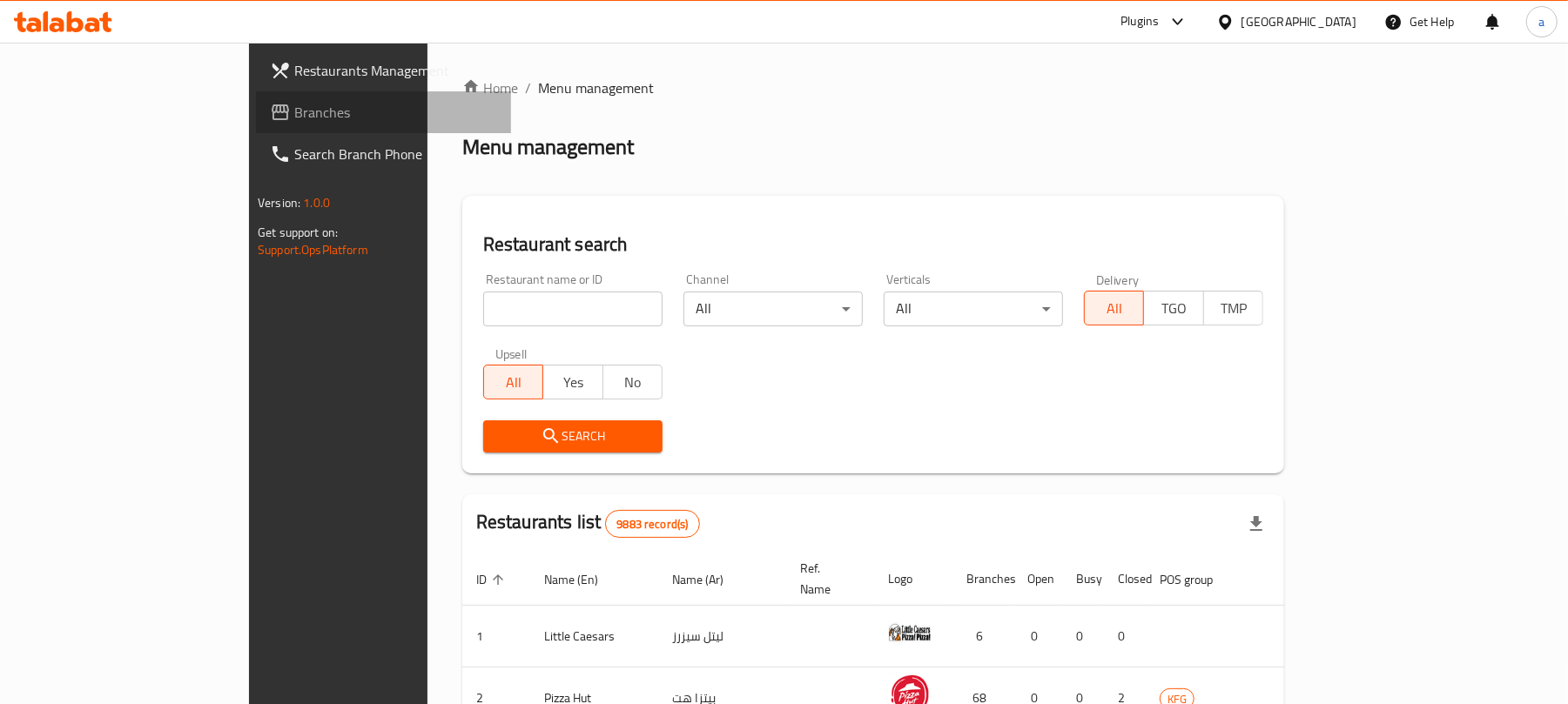
click at [294, 102] on span "Branches" at bounding box center [395, 112] width 203 height 21
